Goal: Transaction & Acquisition: Register for event/course

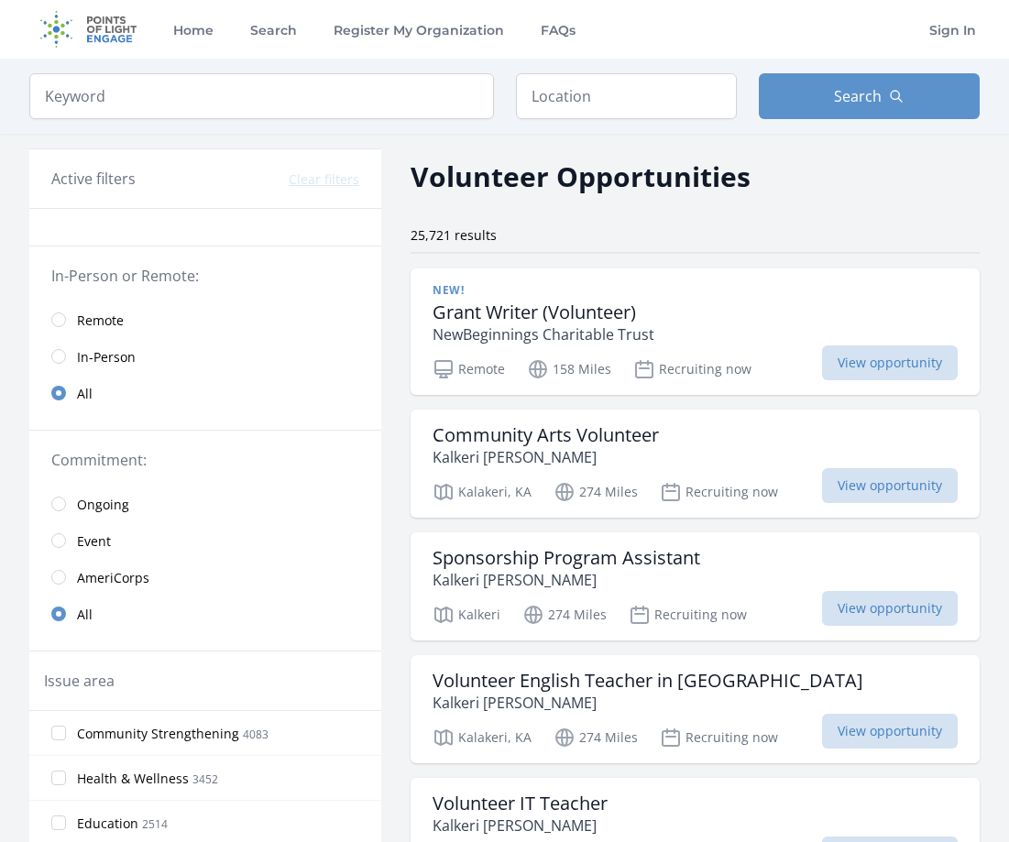
click at [80, 317] on span "Remote" at bounding box center [100, 321] width 47 height 18
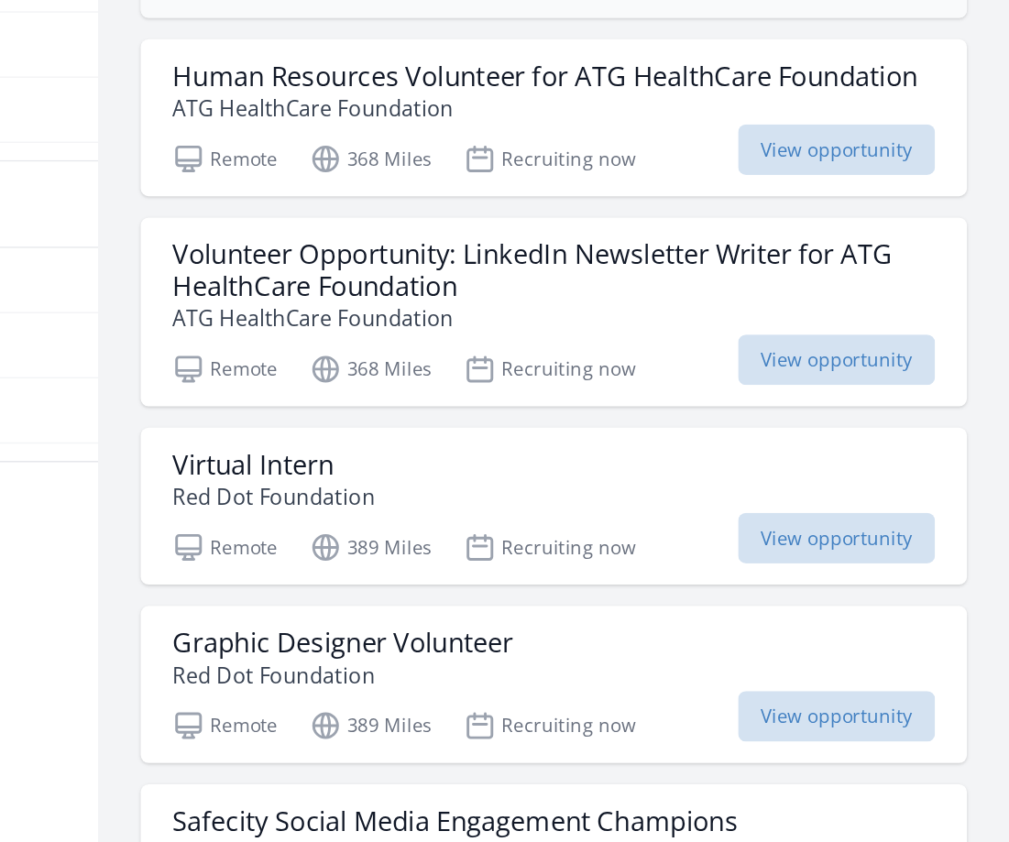
scroll to position [728, 0]
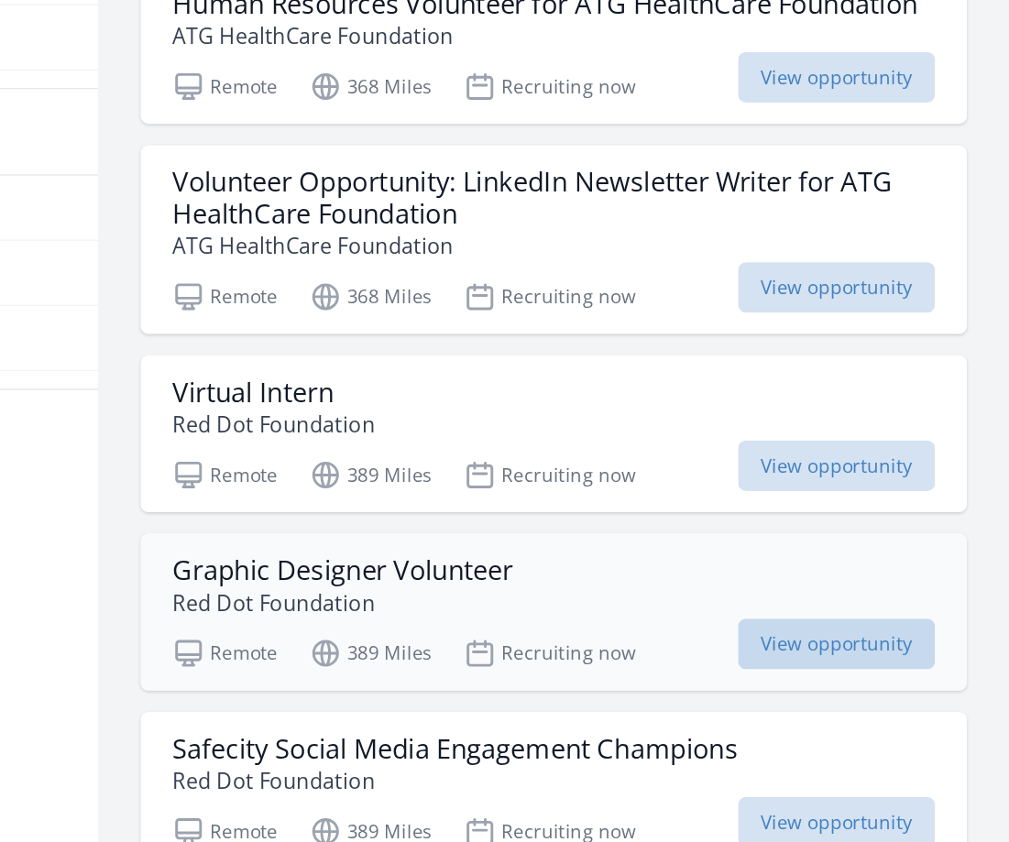
click at [875, 703] on span "View opportunity" at bounding box center [890, 705] width 136 height 35
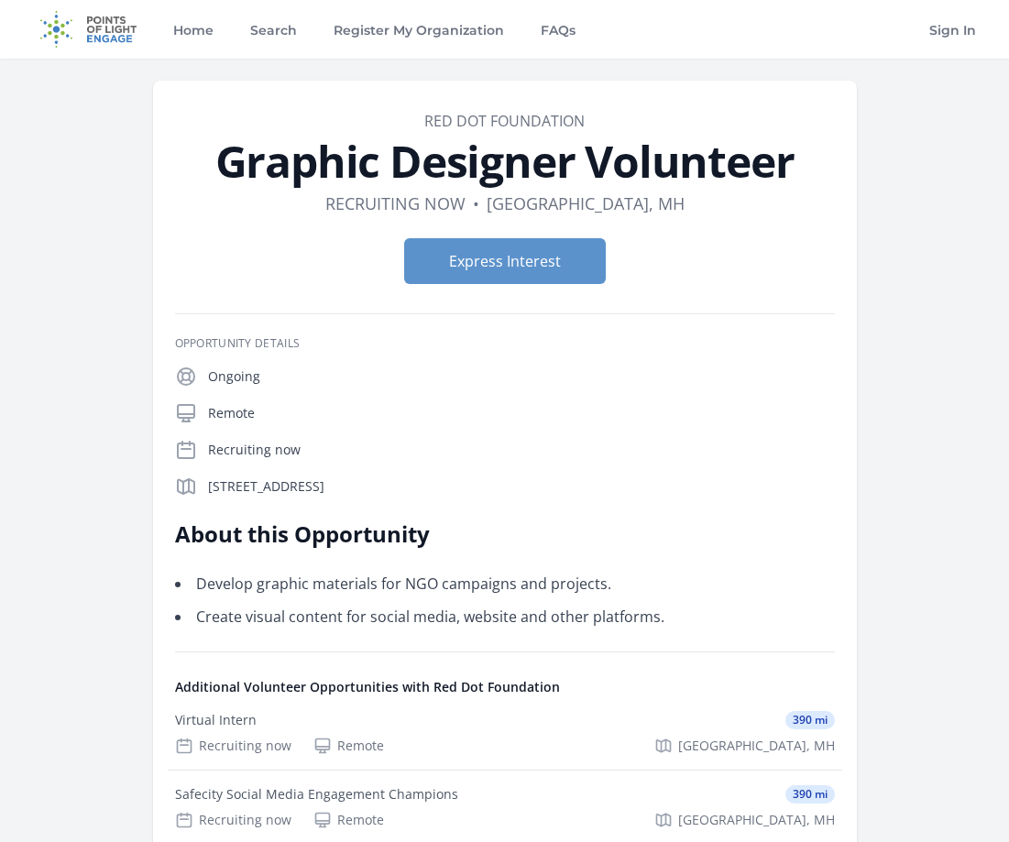
click at [424, 480] on p "[STREET_ADDRESS]" at bounding box center [521, 486] width 627 height 18
click at [475, 544] on h2 "About this Opportunity" at bounding box center [443, 534] width 536 height 29
click at [468, 280] on button "Express Interest" at bounding box center [505, 261] width 202 height 46
